Goal: Task Accomplishment & Management: Manage account settings

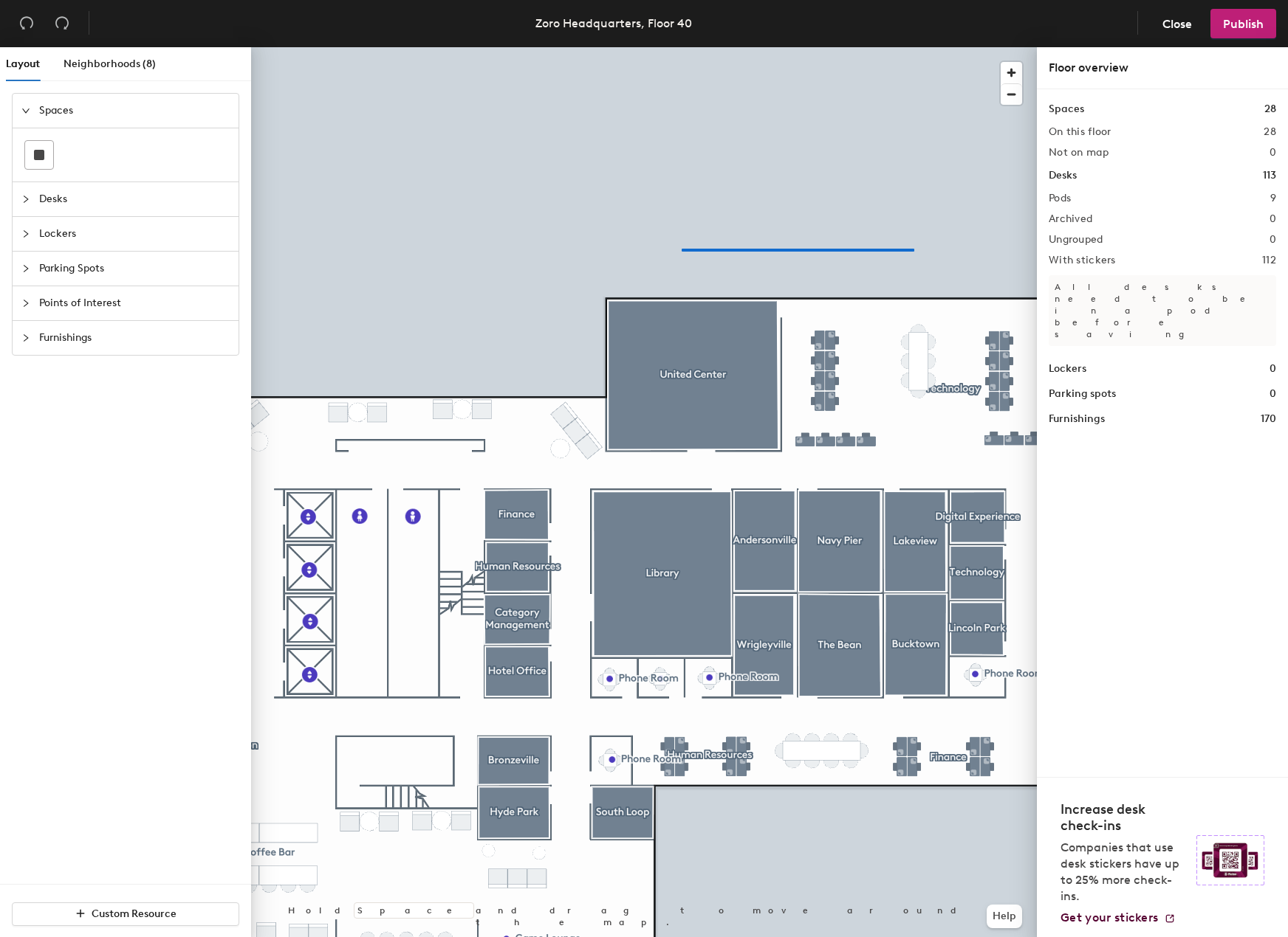
click at [671, 47] on div at bounding box center [644, 47] width 786 height 0
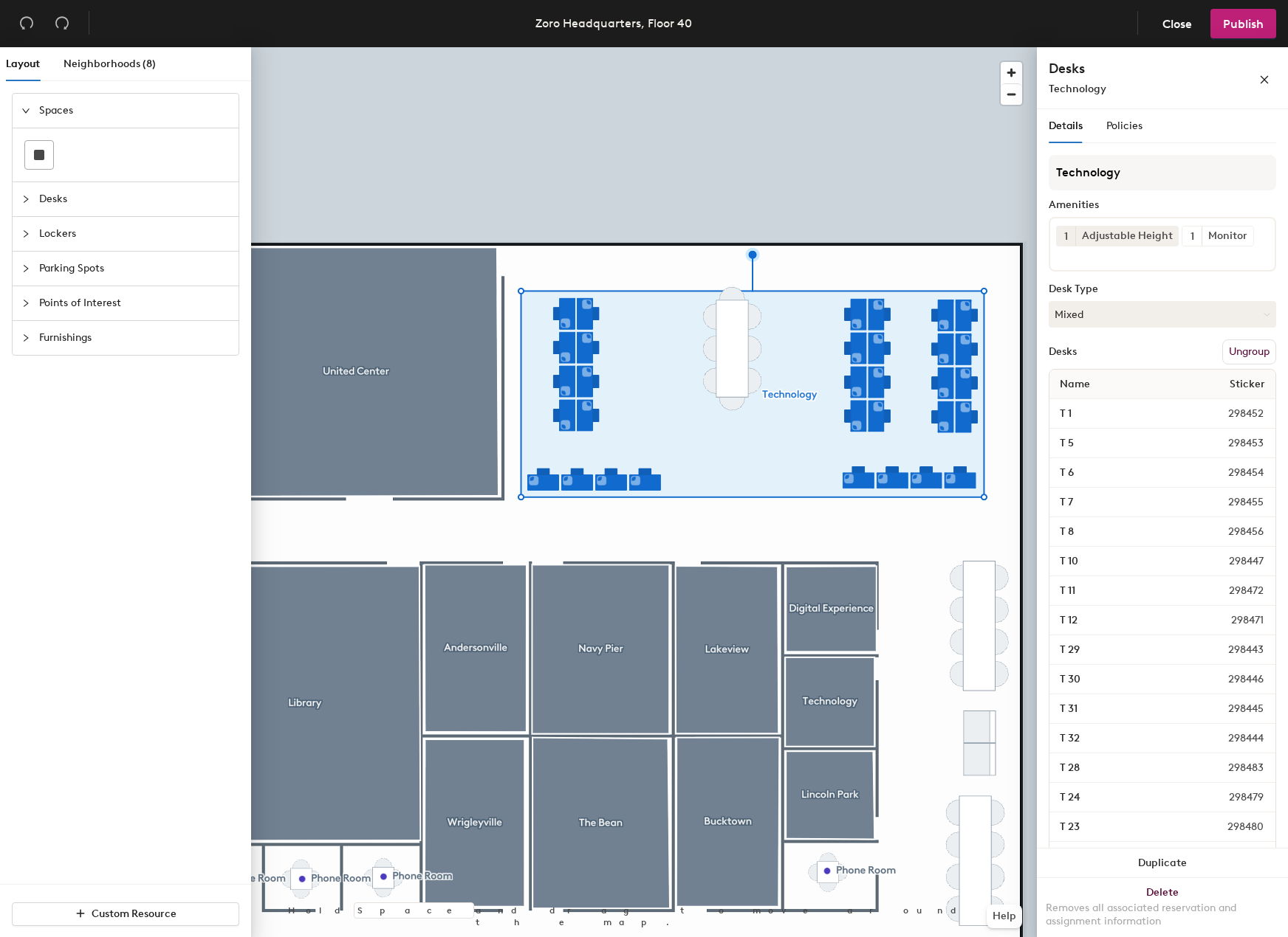
click at [23, 307] on icon "collapsed" at bounding box center [26, 303] width 9 height 9
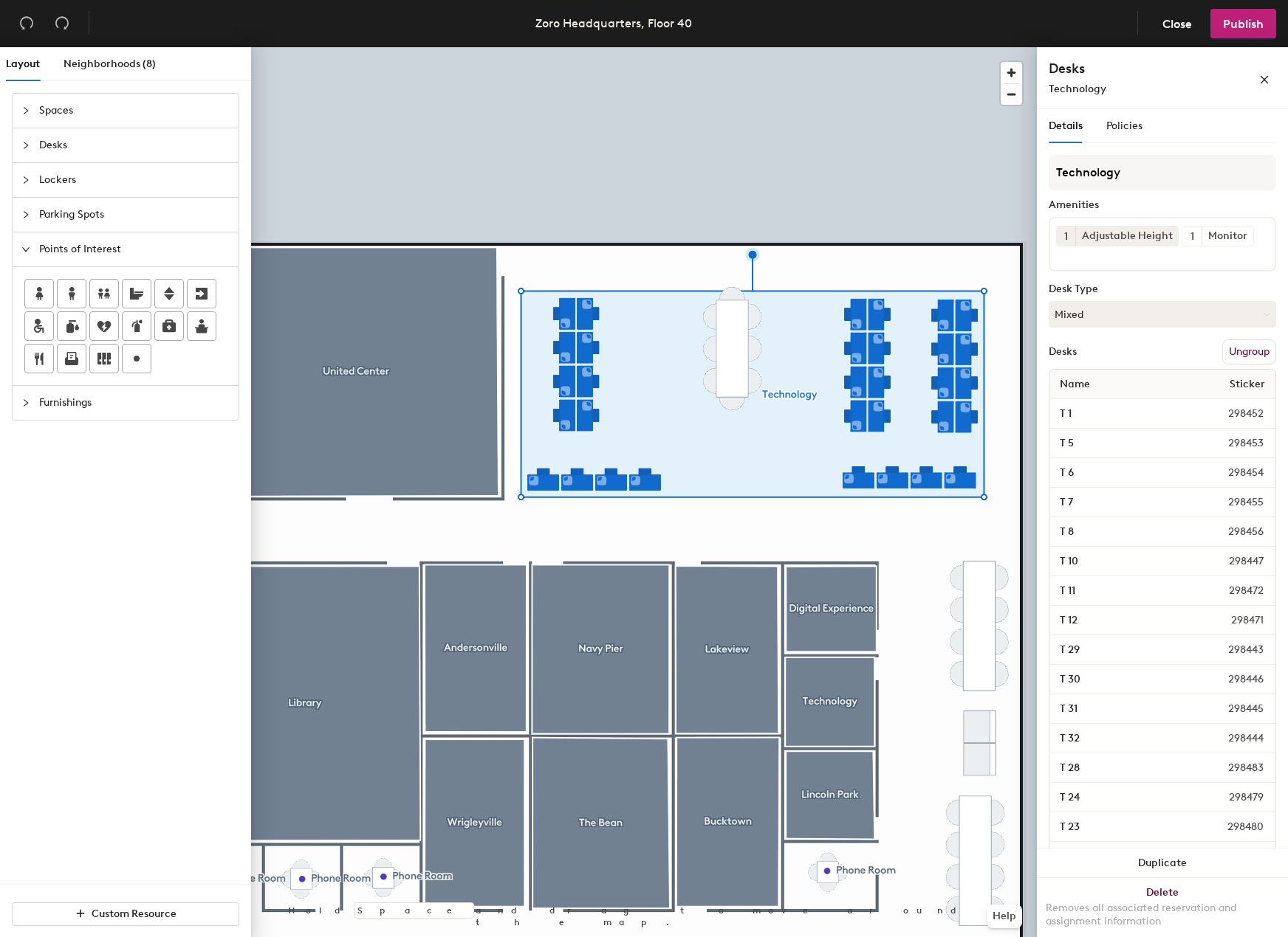
click at [33, 254] on div at bounding box center [30, 249] width 18 height 16
click at [24, 146] on icon "collapsed" at bounding box center [26, 146] width 9 height 9
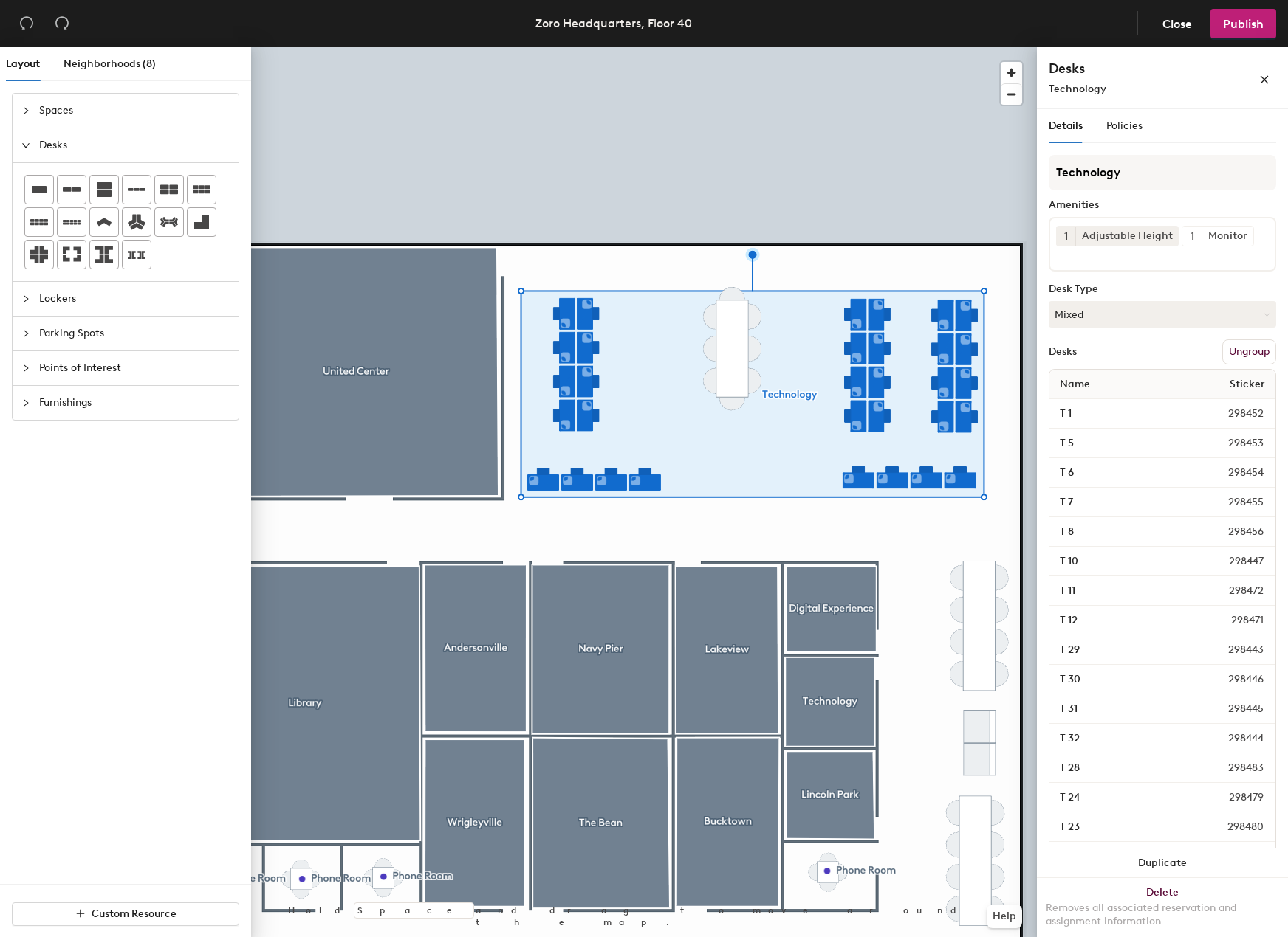
click at [24, 146] on icon "expanded" at bounding box center [26, 145] width 8 height 4
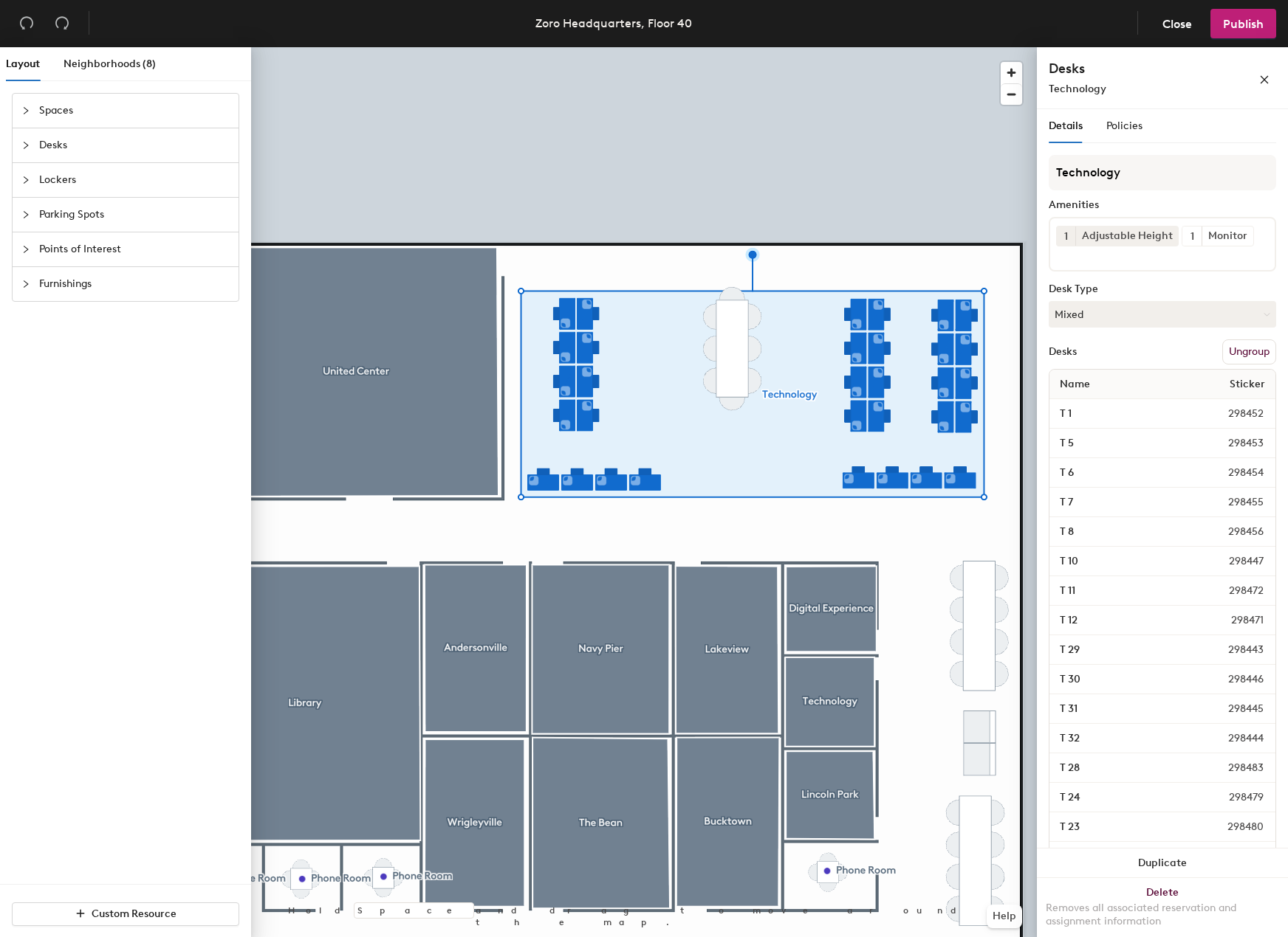
click at [23, 115] on icon "collapsed" at bounding box center [26, 110] width 9 height 9
click at [34, 152] on rect at bounding box center [39, 155] width 10 height 10
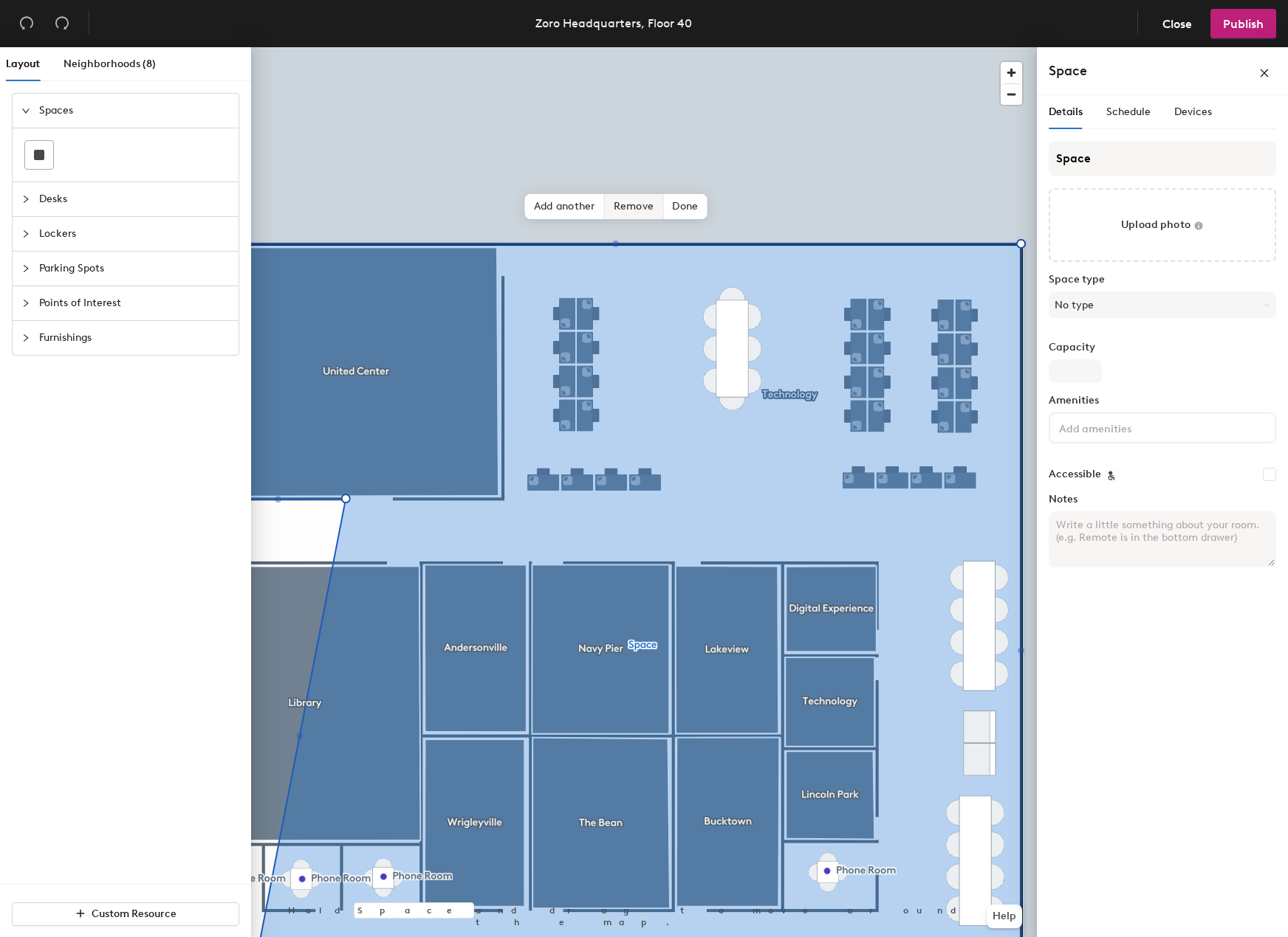
click at [644, 207] on span "Remove" at bounding box center [634, 206] width 59 height 25
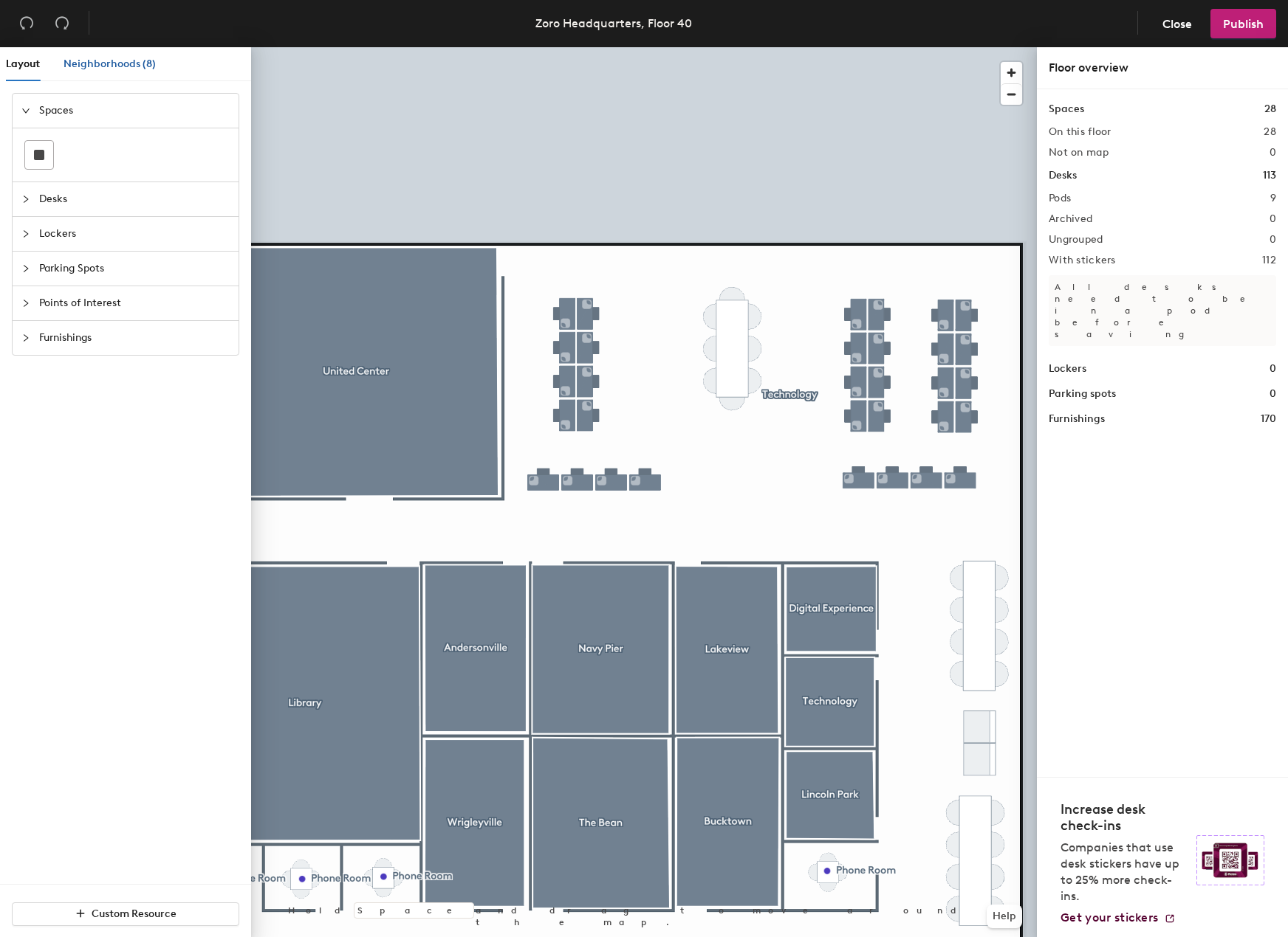
click at [112, 62] on span "Neighborhoods (8)" at bounding box center [109, 64] width 92 height 13
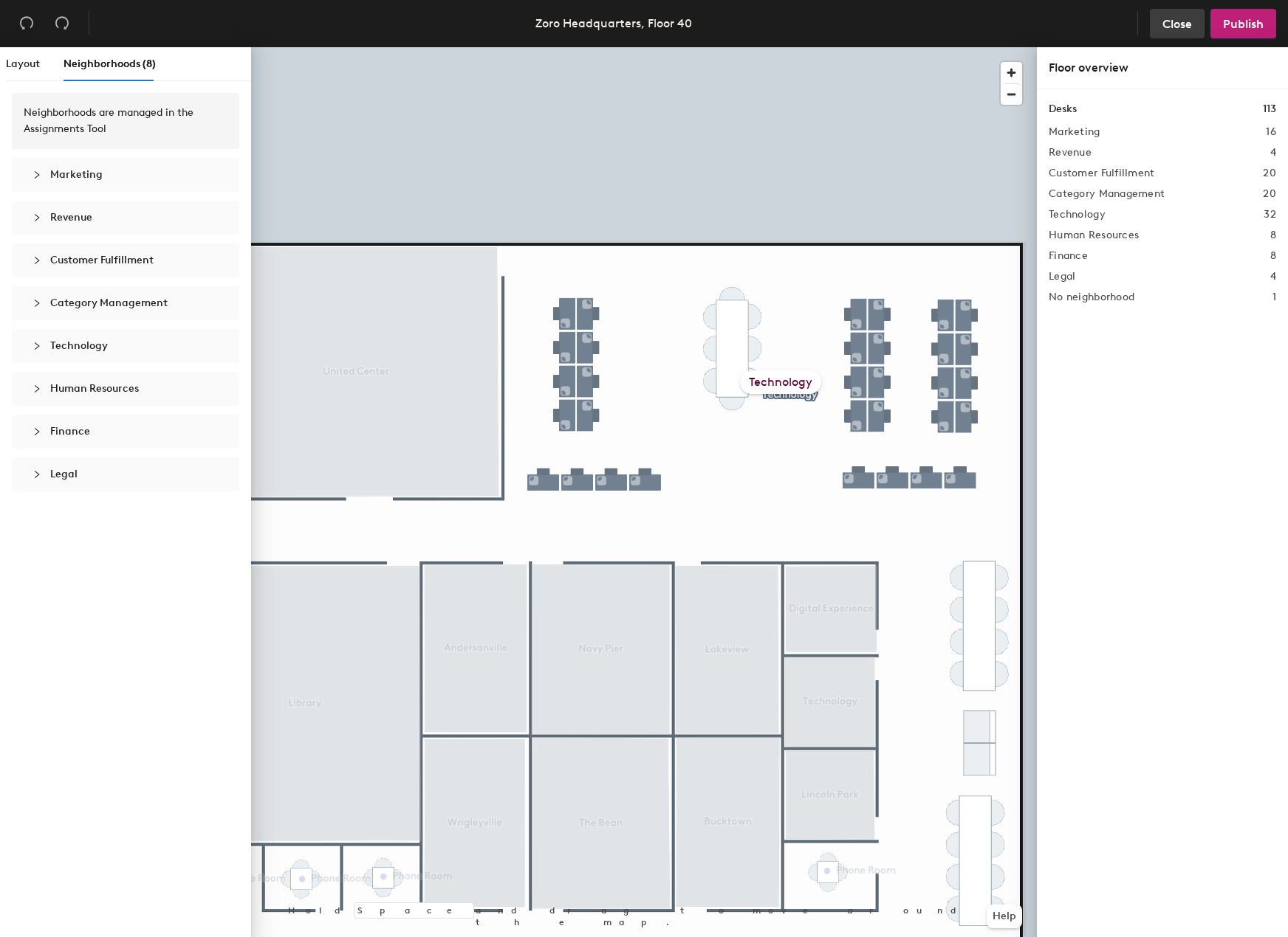
click at [931, 23] on span "Close" at bounding box center [1177, 24] width 29 height 14
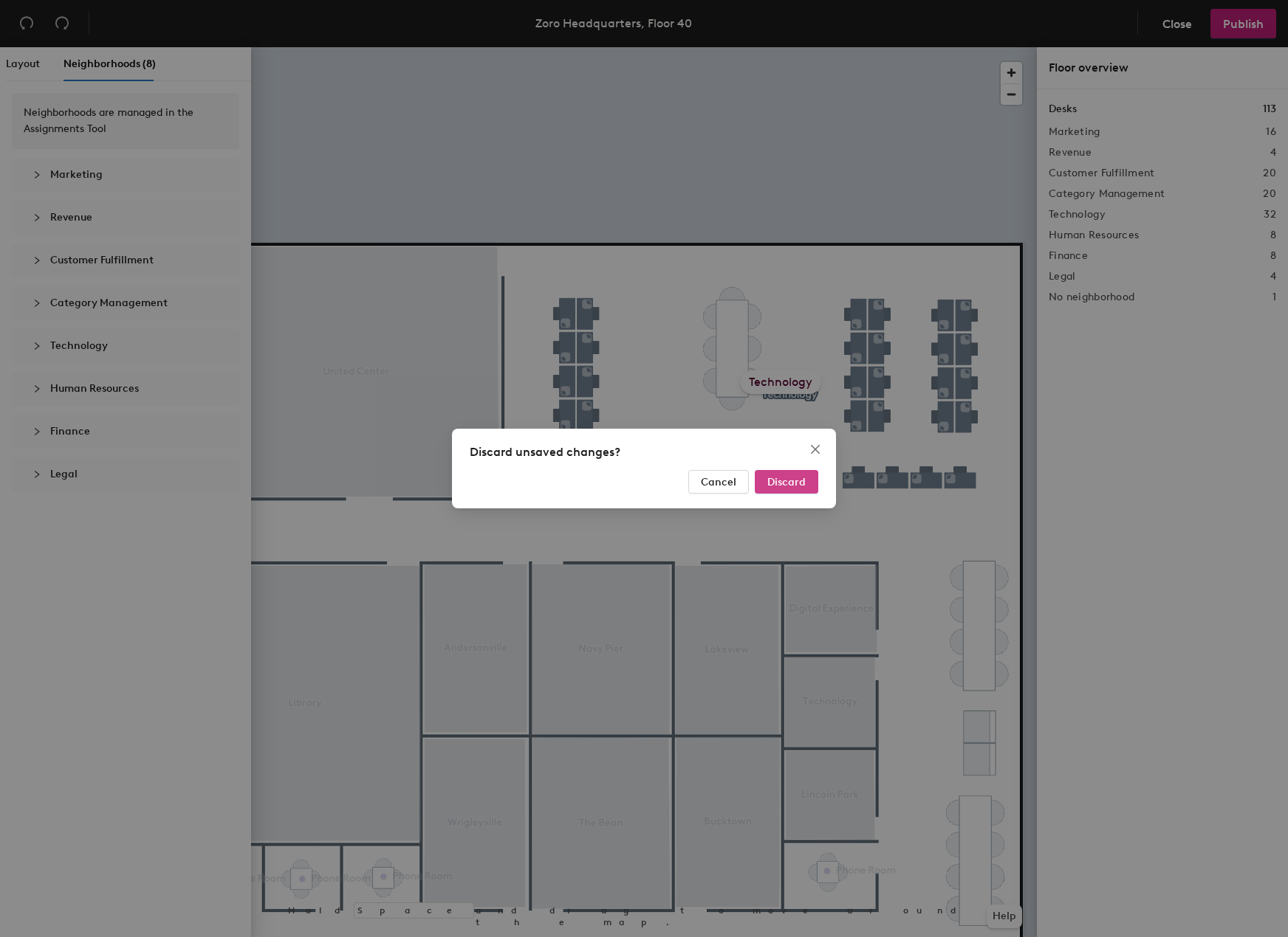
click at [777, 477] on span "Discard" at bounding box center [786, 482] width 39 height 13
